Goal: Information Seeking & Learning: Learn about a topic

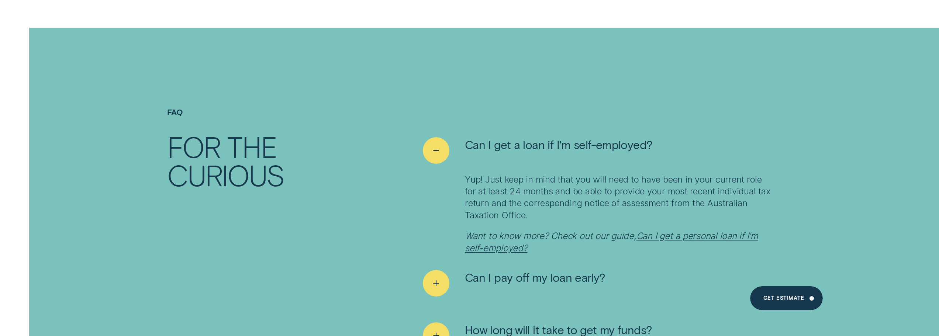
scroll to position [4977, 0]
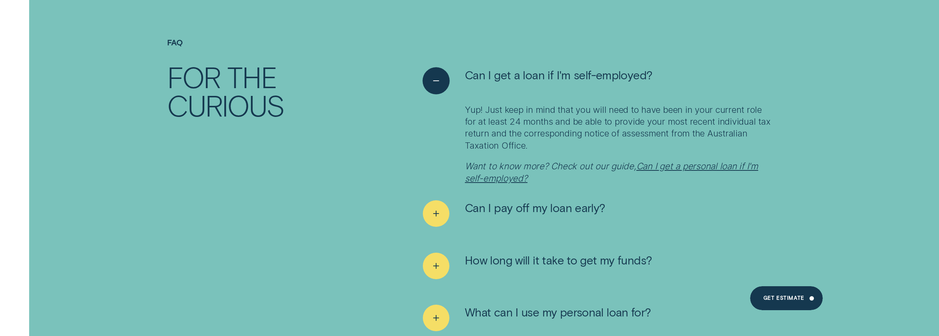
click at [439, 75] on icon "See less" at bounding box center [437, 80] width 14 height 11
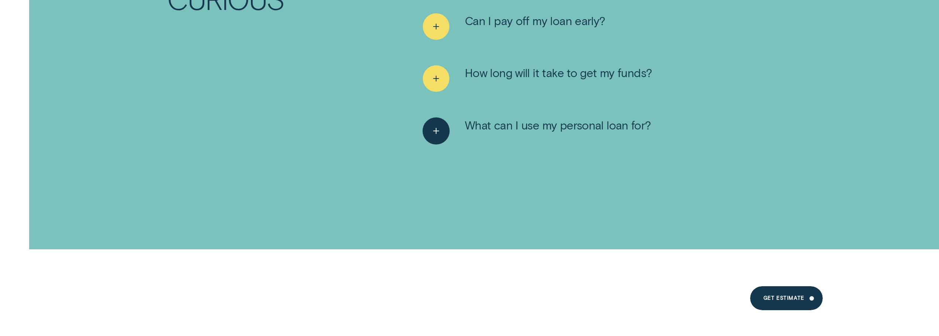
scroll to position [5088, 0]
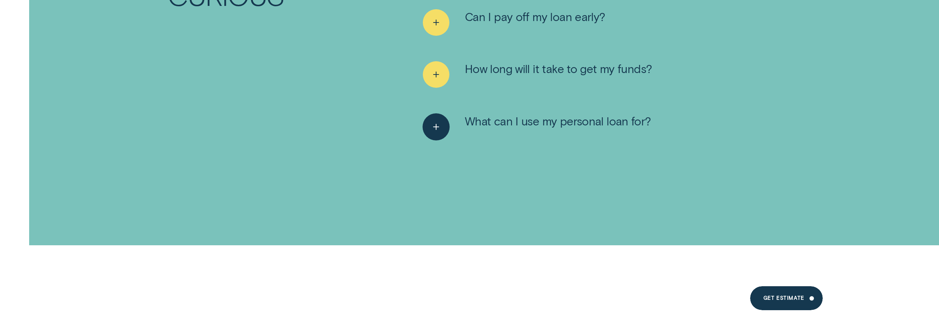
click at [432, 121] on icon "See more" at bounding box center [437, 126] width 14 height 11
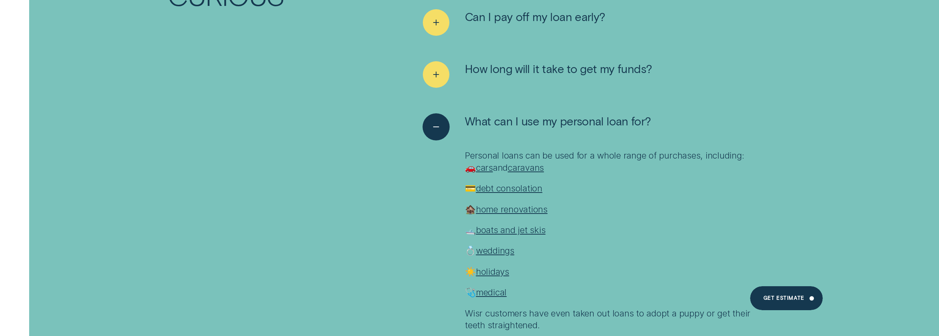
click at [432, 121] on icon "See less" at bounding box center [437, 126] width 14 height 11
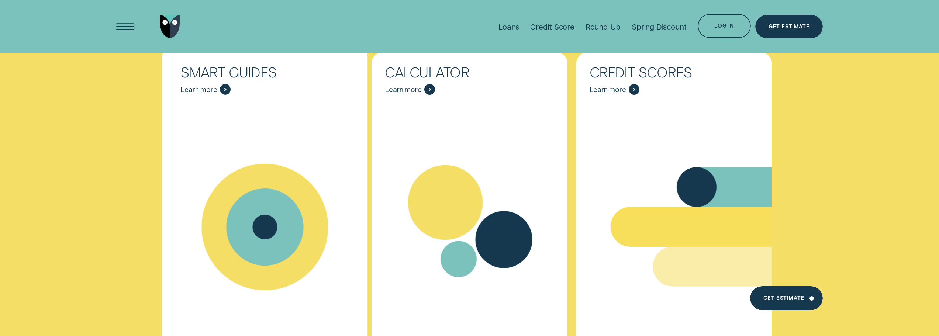
scroll to position [5863, 0]
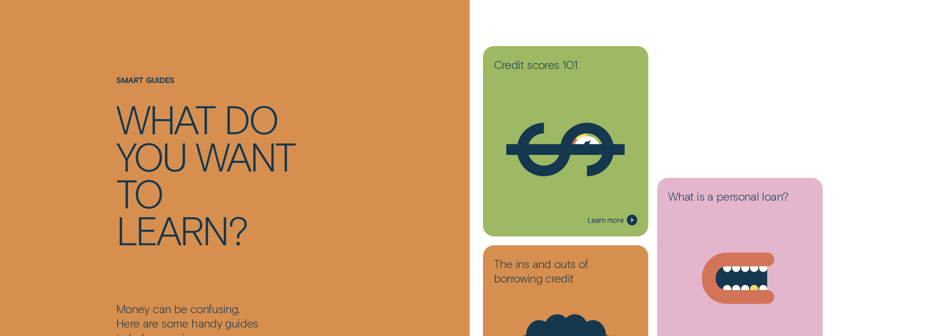
scroll to position [185, 0]
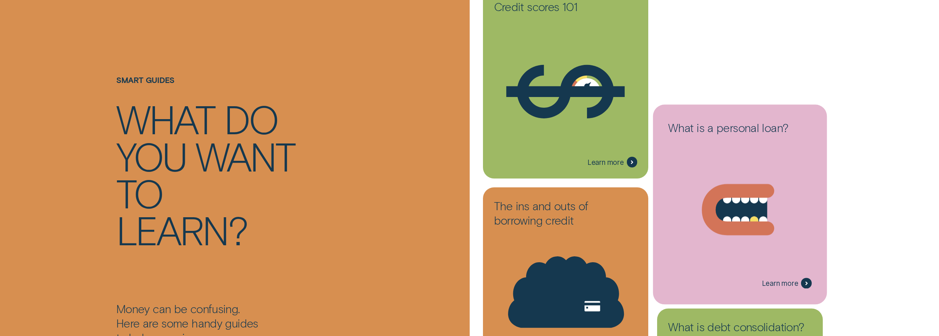
click at [740, 147] on div "Loans - Medical Cosmetic" at bounding box center [740, 204] width 166 height 190
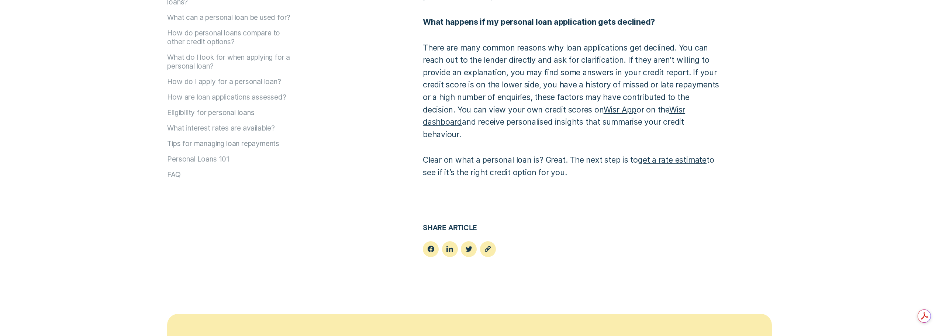
scroll to position [4393, 0]
